Goal: Transaction & Acquisition: Purchase product/service

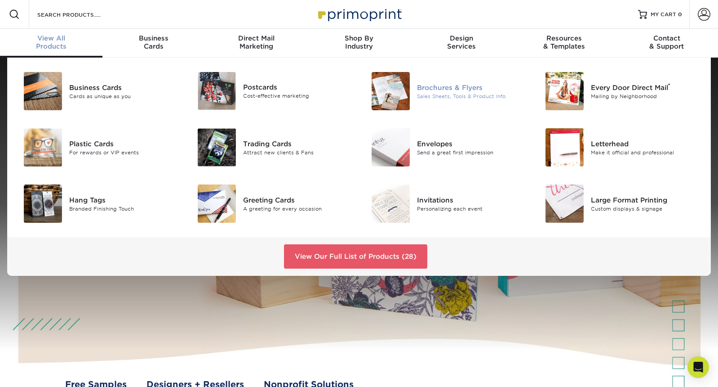
click at [385, 89] on img at bounding box center [391, 91] width 38 height 38
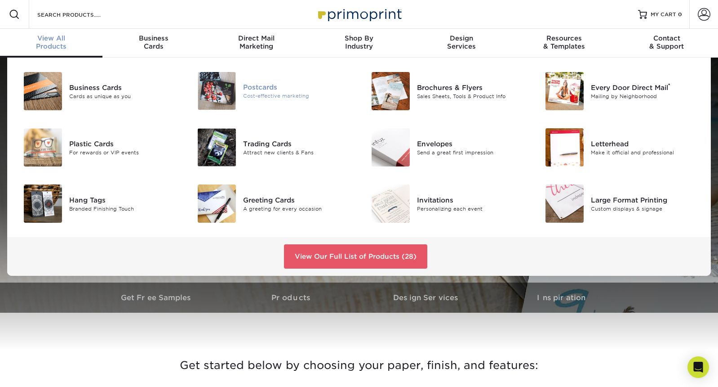
click at [252, 84] on div "Postcards" at bounding box center [297, 87] width 109 height 10
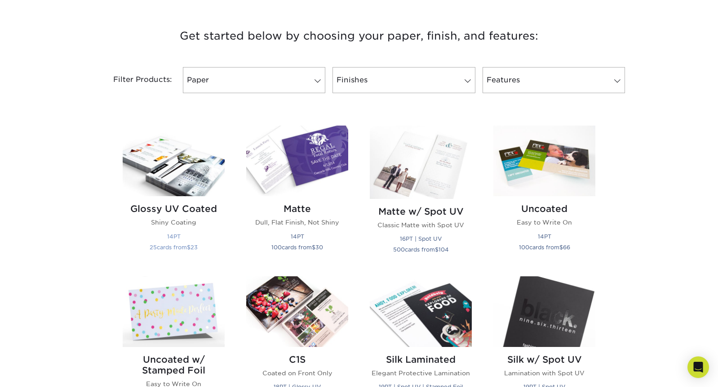
scroll to position [330, 0]
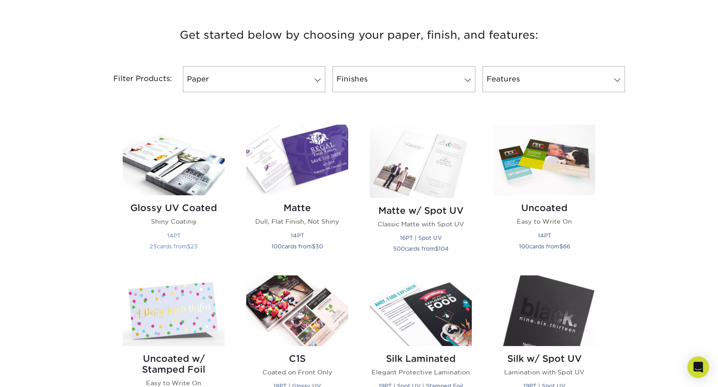
click at [177, 165] on img at bounding box center [174, 160] width 102 height 71
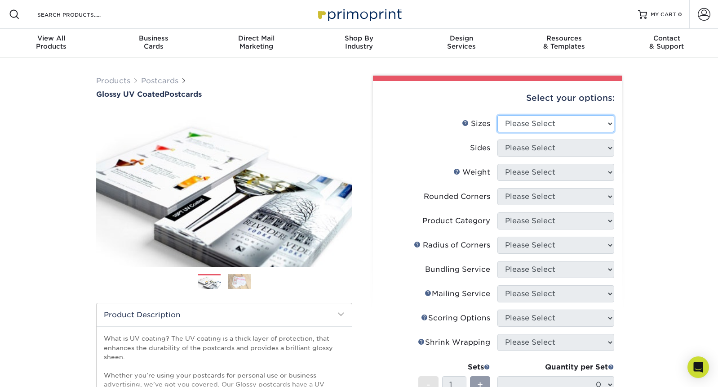
click at [566, 122] on select "Please Select 1.5" x 7" 2" x 4" 2" x 6" 2" x 7" 2" x 8" 2.12" x 5.5" 2.12" x 5.…" at bounding box center [556, 123] width 117 height 17
select select "5.50x8.50"
select select "13abbda7-1d64-4f25-8bb2-c179b224825d"
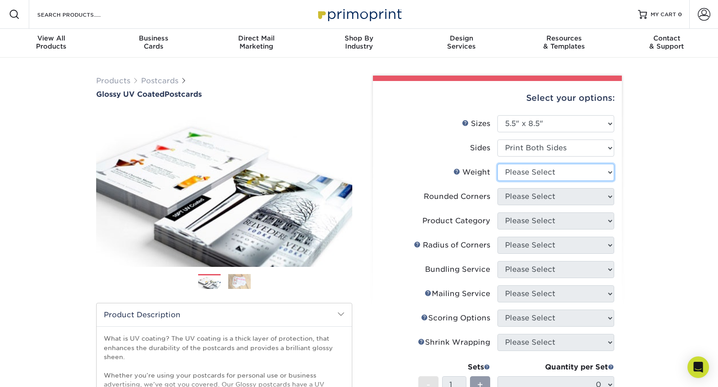
select select "16PT"
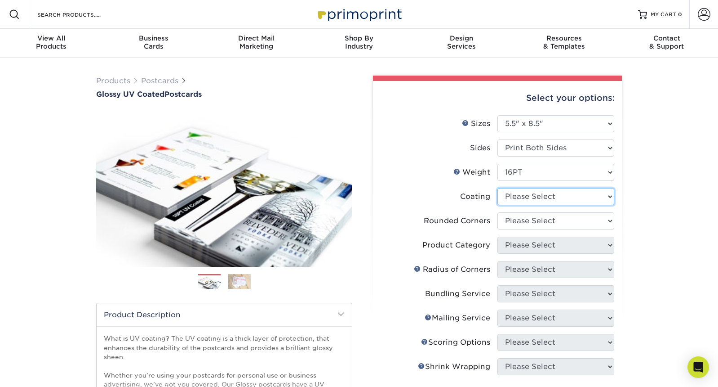
select select "ae367451-b2b8-45df-a344-0f05b6a12993"
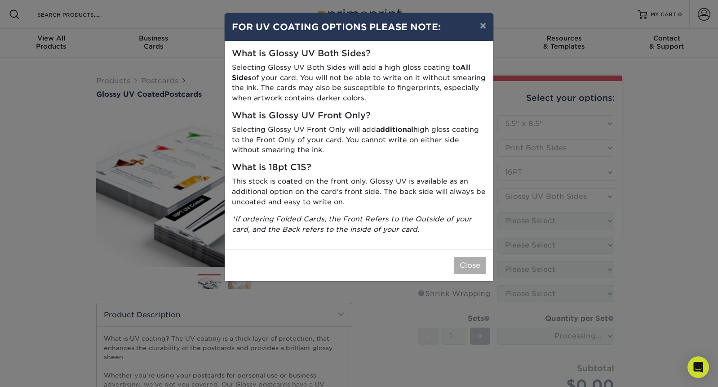
click at [470, 257] on button "Close" at bounding box center [470, 265] width 32 height 17
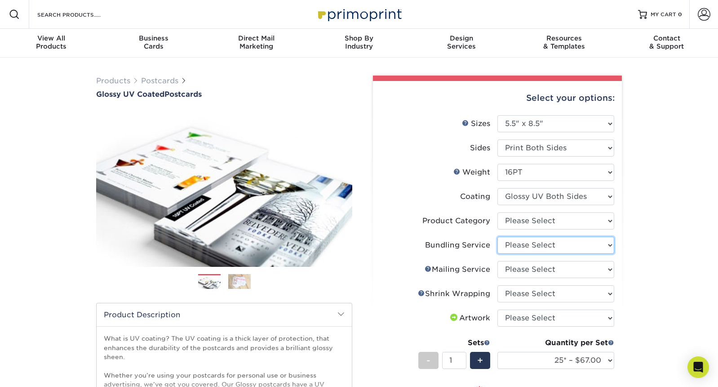
select select "58689abb-25c0-461c-a4c3-a80b627d6649"
click at [536, 230] on li "Product Category Please Select Postcards" at bounding box center [498, 224] width 234 height 24
select select "9b7272e0-d6c8-4c3c-8e97-d3a1bcdab858"
select select "3e5e9bdd-d78a-4c28-a41d-fe1407925ca6"
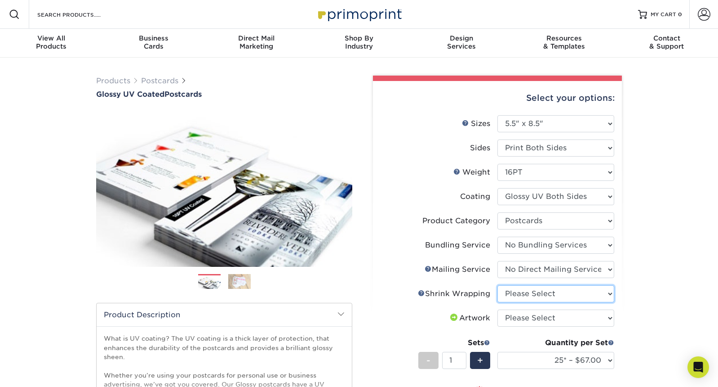
select select "c8749376-e7da-41d0-b3dc-647faf84d907"
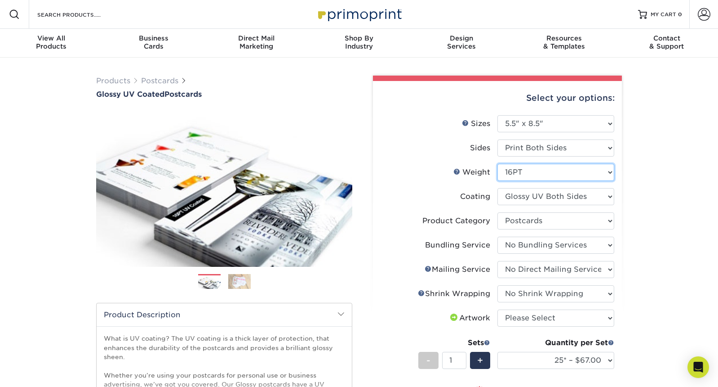
select select "14PT"
select select "-1"
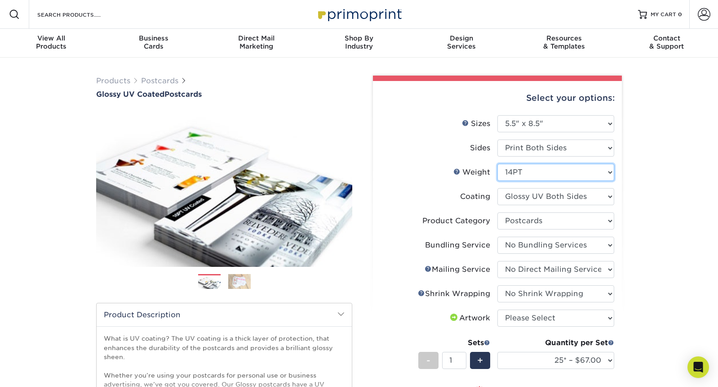
select select
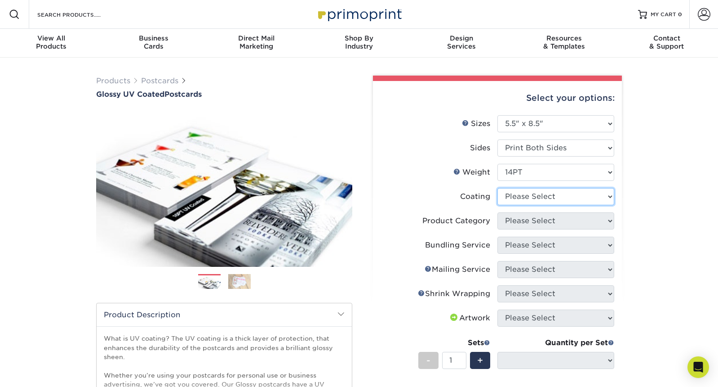
select select "ae367451-b2b8-45df-a344-0f05b6a12993"
select select "-1"
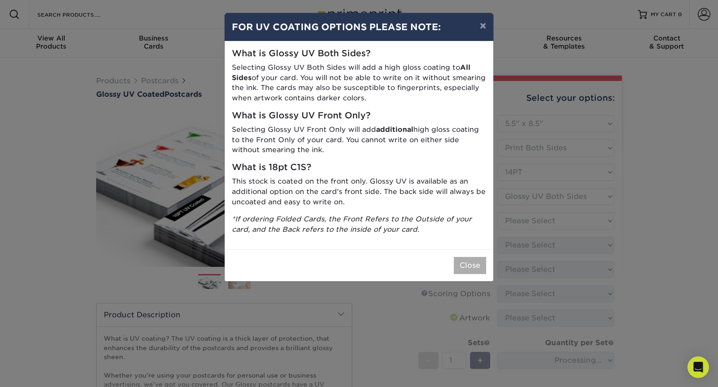
click at [472, 257] on button "Close" at bounding box center [470, 265] width 32 height 17
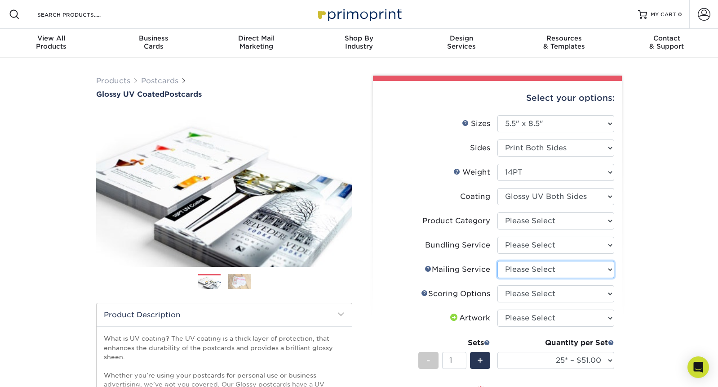
select select "3e5e9bdd-d78a-4c28-a41d-fe1407925ca6"
select select "16ebe401-5398-422d-8cb0-f3adbb82deb5"
